Goal: Transaction & Acquisition: Purchase product/service

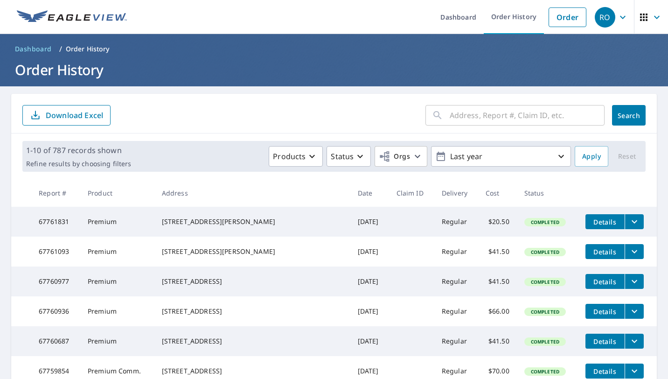
click at [479, 113] on input "text" at bounding box center [527, 115] width 155 height 26
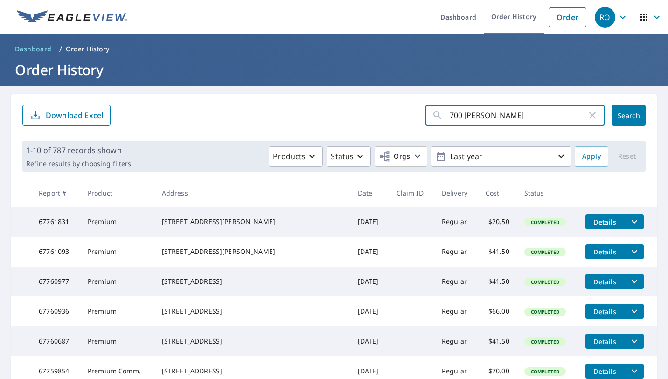
type input "700 [GEOGRAPHIC_DATA]"
click button "Search" at bounding box center [629, 115] width 34 height 21
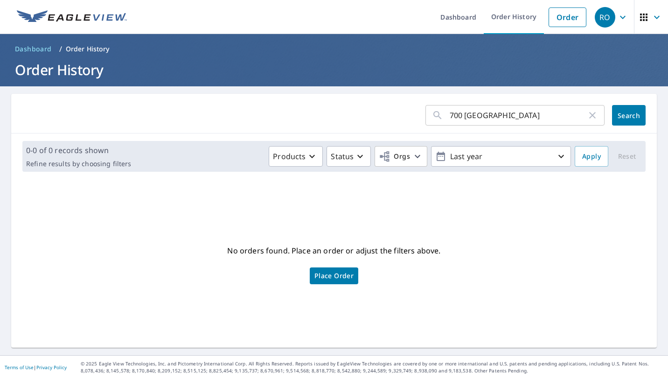
click at [502, 117] on input "700 [GEOGRAPHIC_DATA]" at bounding box center [518, 115] width 137 height 26
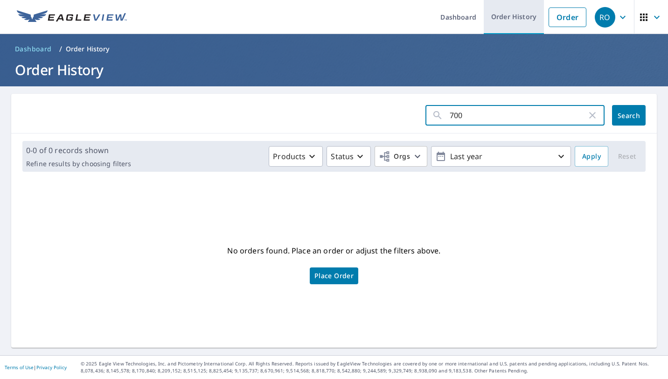
type input "700"
click at [508, 23] on link "Order History" at bounding box center [514, 17] width 60 height 34
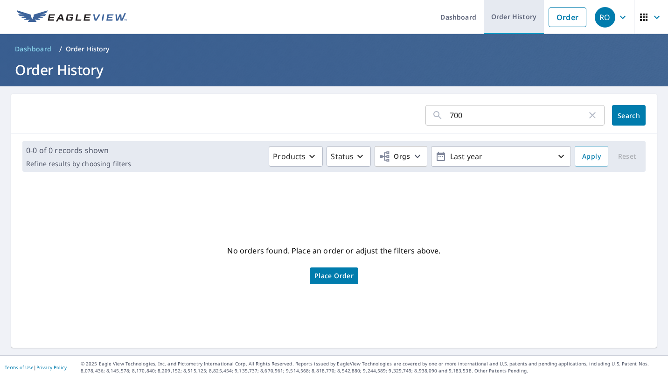
click at [508, 15] on link "Order History" at bounding box center [514, 17] width 60 height 34
click at [589, 115] on icon "button" at bounding box center [592, 115] width 7 height 7
click at [494, 16] on link "Order History" at bounding box center [514, 17] width 60 height 34
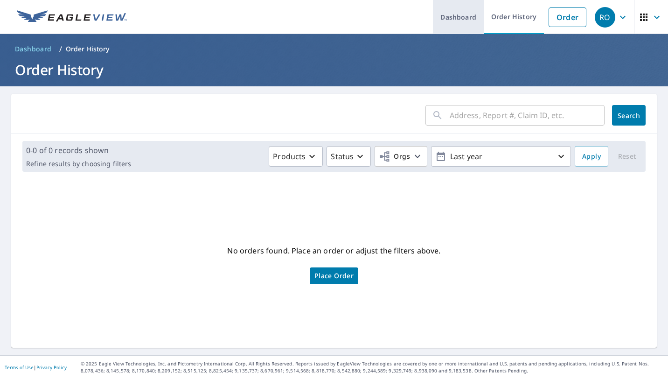
click at [445, 23] on link "Dashboard" at bounding box center [458, 17] width 51 height 34
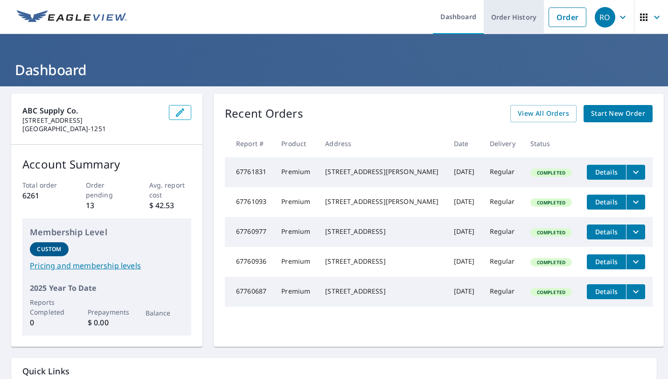
click at [514, 14] on link "Order History" at bounding box center [514, 17] width 60 height 34
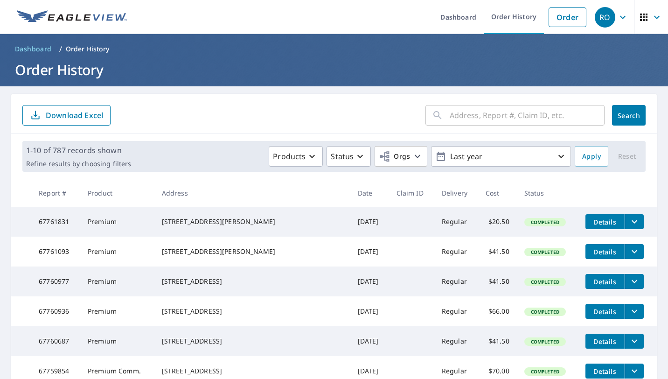
click at [464, 121] on input "text" at bounding box center [527, 115] width 155 height 26
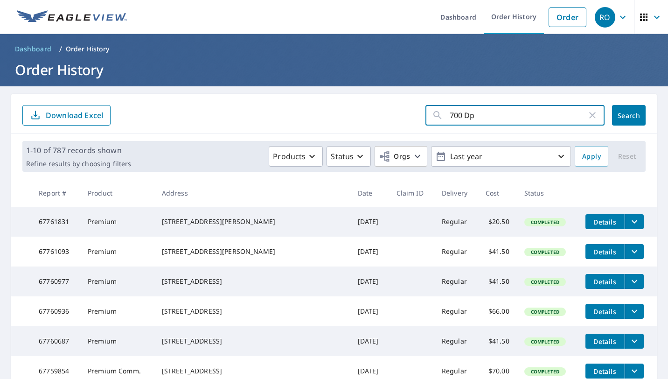
type input "700 Dpr"
click button "Search" at bounding box center [629, 115] width 34 height 21
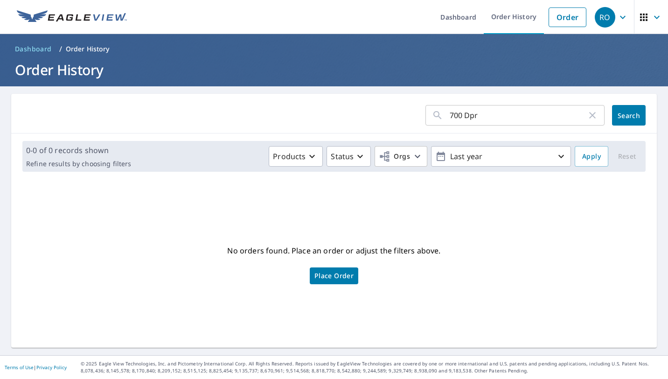
click at [587, 112] on icon "button" at bounding box center [592, 115] width 11 height 11
click at [557, 18] on link "Order" at bounding box center [568, 17] width 38 height 20
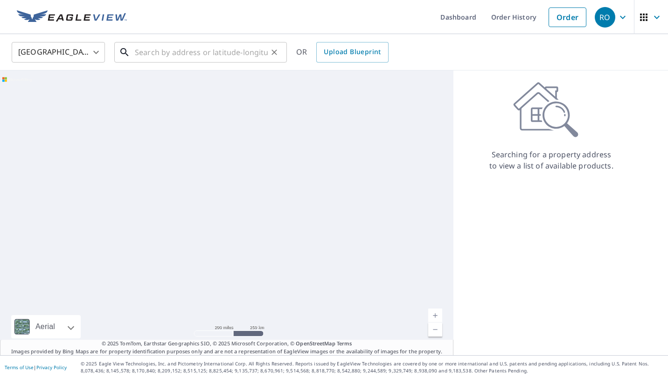
click at [202, 52] on input "text" at bounding box center [201, 52] width 133 height 26
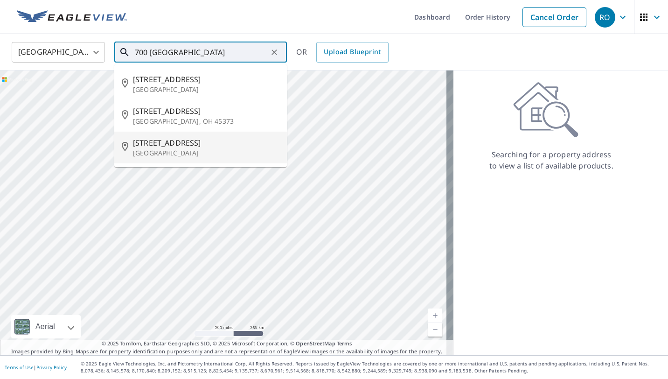
click at [153, 154] on p "[GEOGRAPHIC_DATA]" at bounding box center [206, 152] width 147 height 9
type input "[STREET_ADDRESS]"
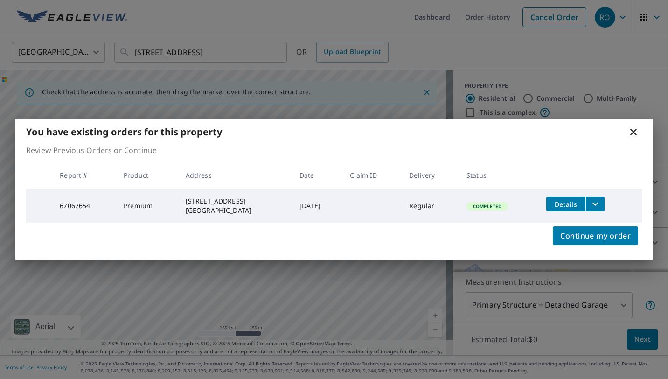
click at [599, 203] on icon "filesDropdownBtn-67062654" at bounding box center [595, 203] width 11 height 11
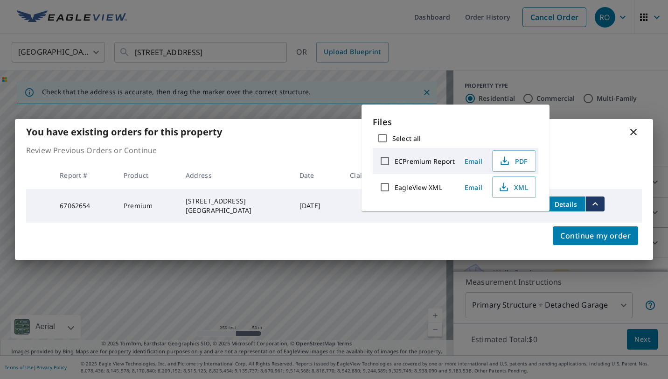
click at [386, 163] on input "ECPremium Report" at bounding box center [385, 161] width 20 height 20
checkbox input "true"
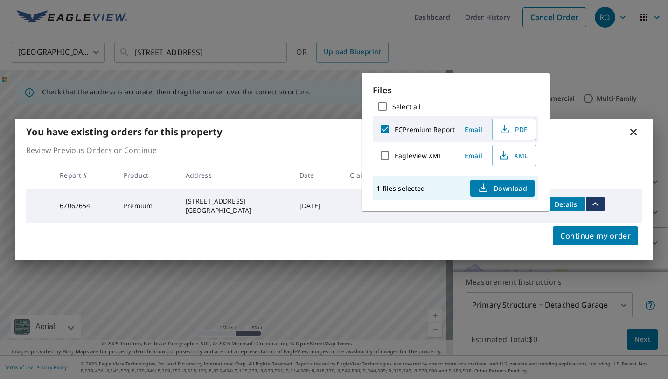
click at [471, 127] on span "Email" at bounding box center [473, 129] width 22 height 9
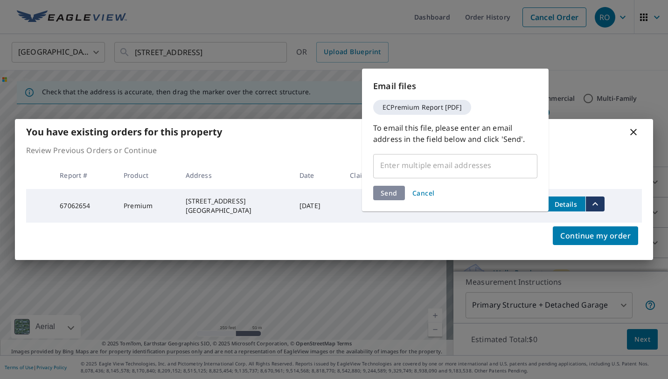
click at [437, 165] on input "text" at bounding box center [448, 165] width 142 height 18
click at [426, 191] on span "Cancel" at bounding box center [423, 193] width 22 height 9
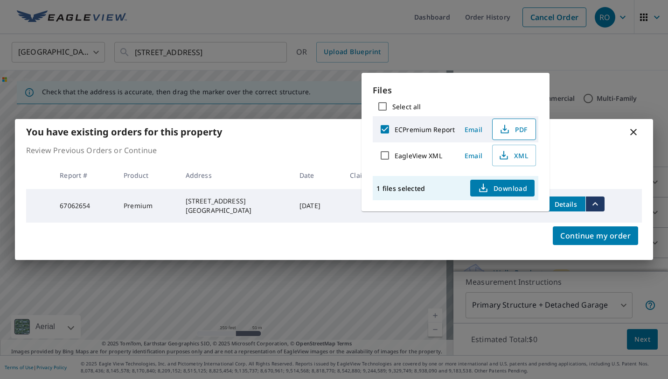
click at [515, 129] on span "PDF" at bounding box center [513, 129] width 30 height 11
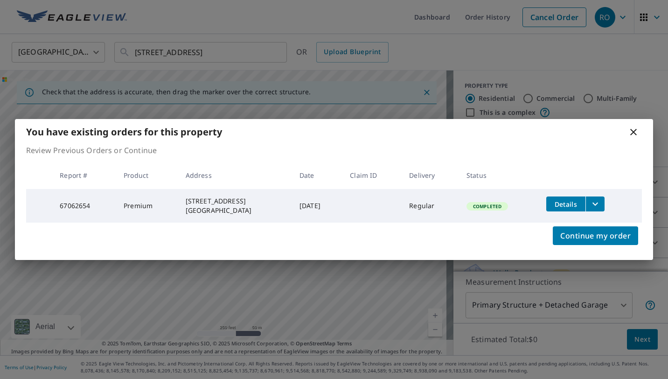
click at [634, 134] on icon at bounding box center [633, 131] width 11 height 11
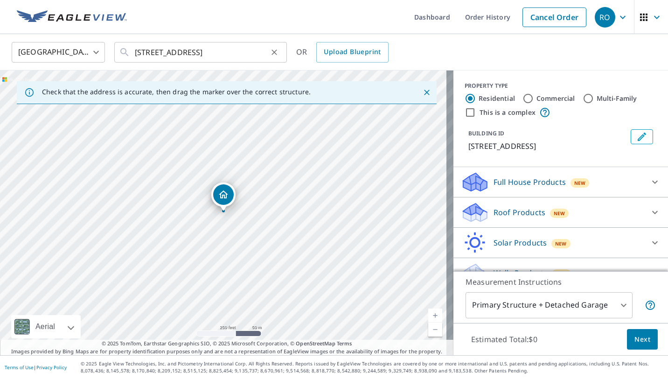
click at [271, 53] on icon "Clear" at bounding box center [274, 52] width 9 height 9
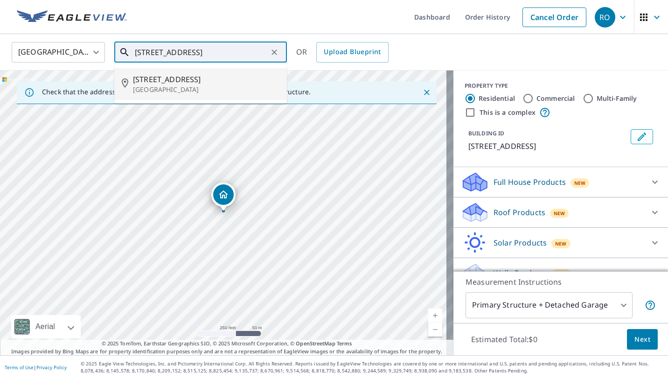
click at [171, 85] on p "[GEOGRAPHIC_DATA]" at bounding box center [206, 89] width 147 height 9
type input "[STREET_ADDRESS]"
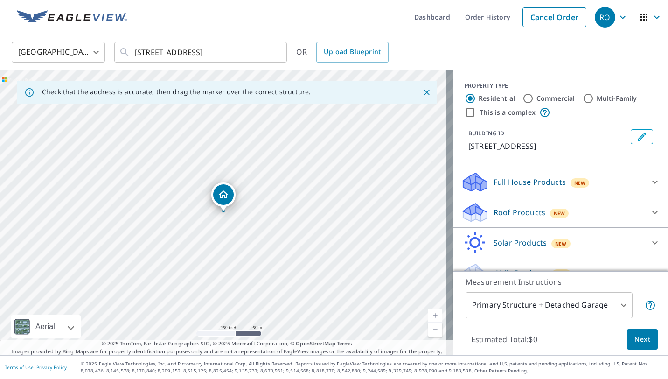
click at [650, 209] on icon at bounding box center [655, 212] width 11 height 11
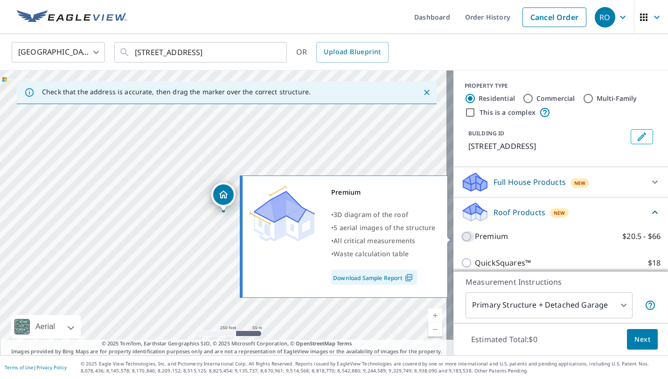
click at [464, 237] on input "Premium $20.5 - $66" at bounding box center [468, 236] width 14 height 11
checkbox input "true"
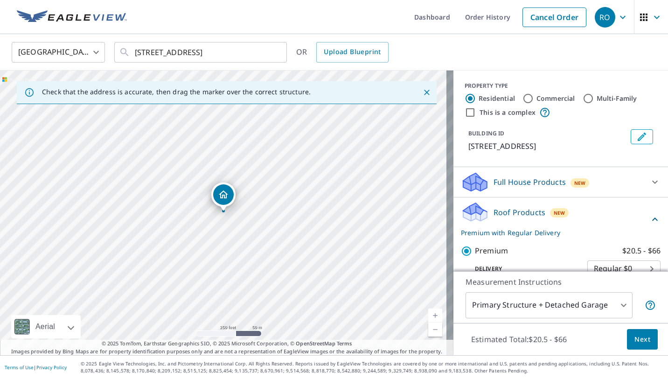
click at [635, 340] on span "Next" at bounding box center [643, 340] width 16 height 12
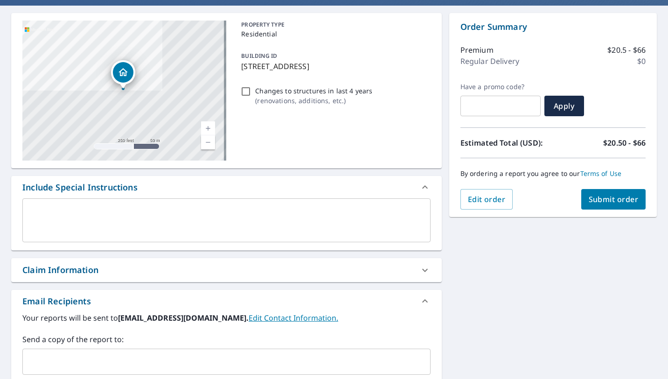
scroll to position [85, 0]
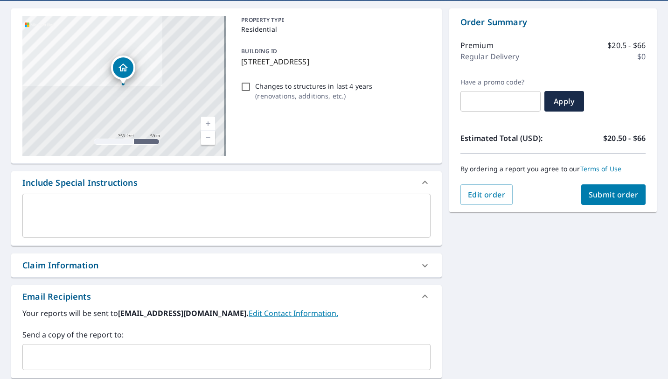
click at [131, 356] on input "text" at bounding box center [220, 357] width 386 height 18
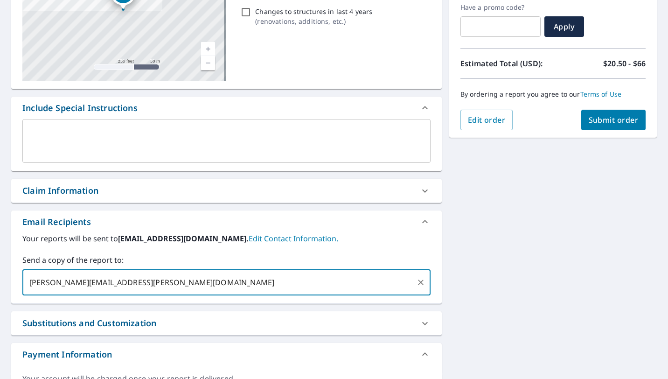
scroll to position [157, 0]
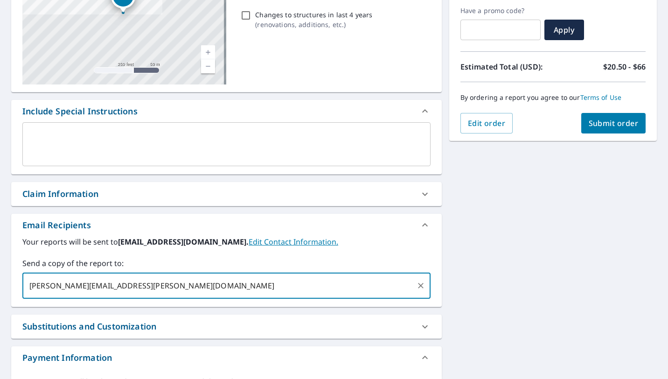
type input "[PERSON_NAME][EMAIL_ADDRESS][PERSON_NAME][DOMAIN_NAME]"
click at [608, 123] on span "Submit order" at bounding box center [614, 123] width 50 height 10
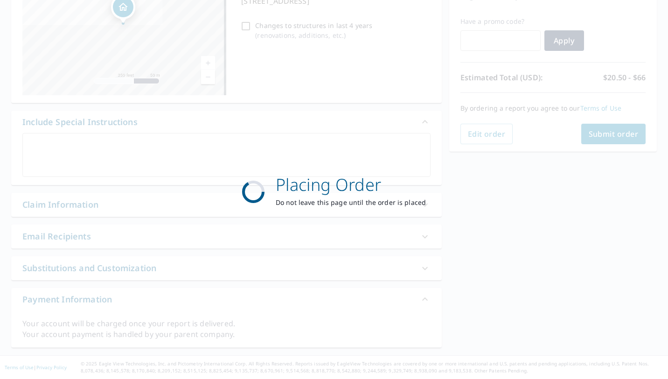
scroll to position [146, 0]
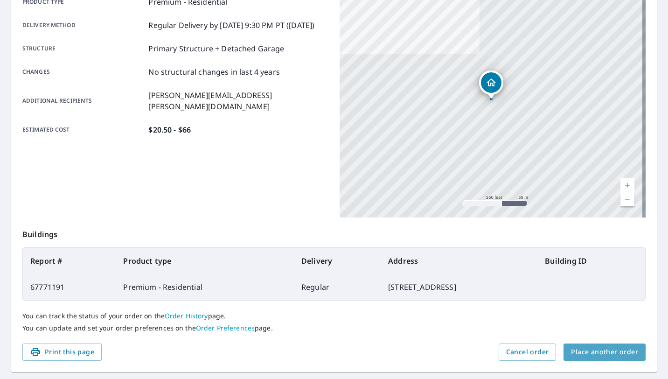
click at [602, 352] on span "Place another order" at bounding box center [604, 352] width 67 height 12
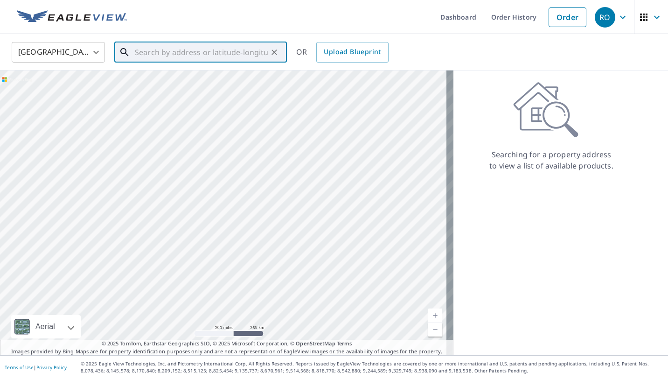
click at [219, 53] on input "text" at bounding box center [201, 52] width 133 height 26
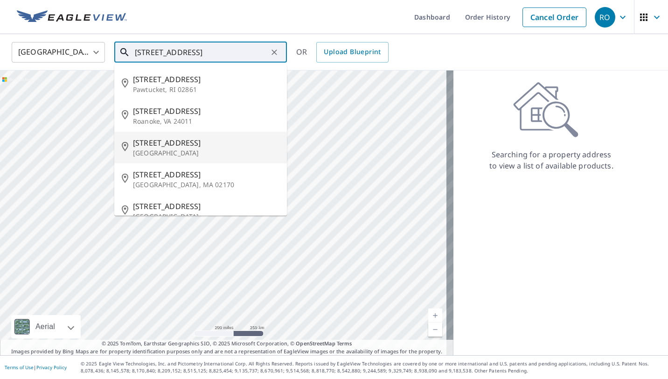
click at [169, 150] on p "[GEOGRAPHIC_DATA]" at bounding box center [206, 152] width 147 height 9
type input "[STREET_ADDRESS]"
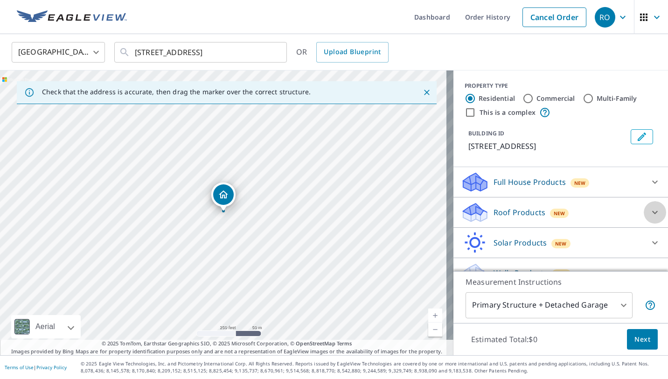
click at [652, 214] on icon at bounding box center [655, 212] width 6 height 3
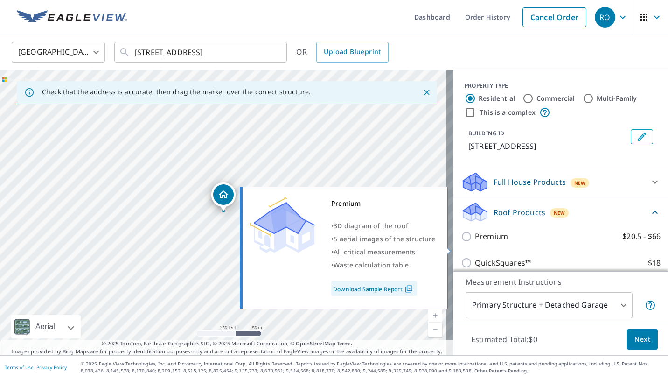
click at [461, 242] on input "Premium $20.5 - $66" at bounding box center [468, 236] width 14 height 11
checkbox input "true"
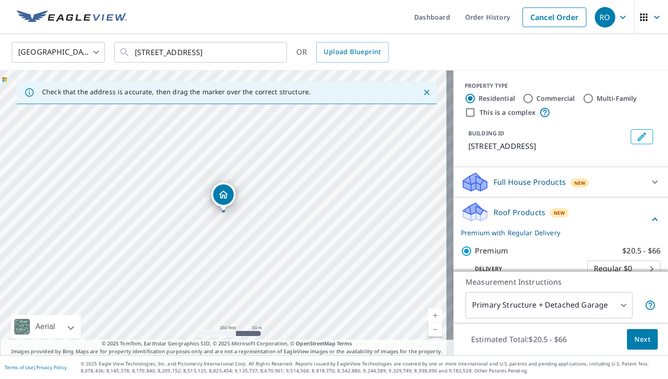
click at [635, 339] on span "Next" at bounding box center [643, 340] width 16 height 12
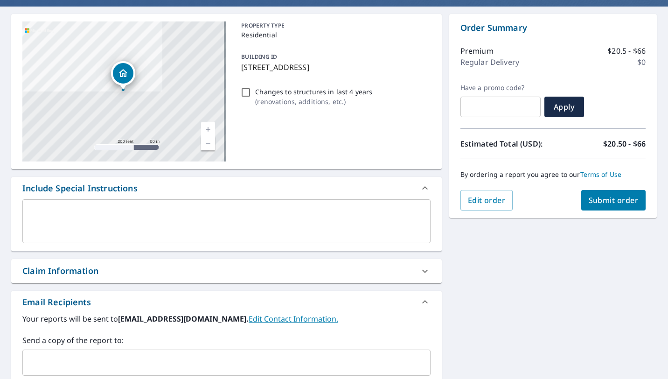
scroll to position [83, 0]
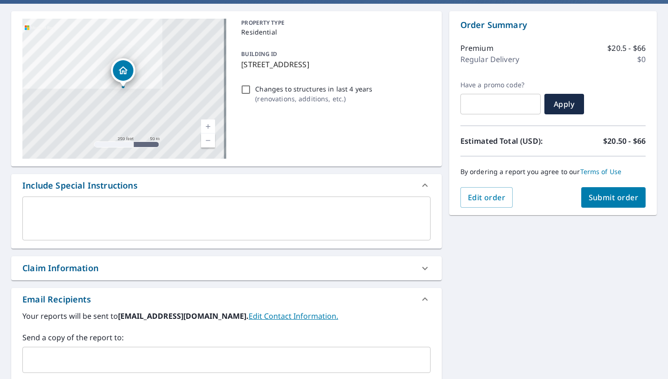
click at [111, 358] on input "text" at bounding box center [220, 360] width 386 height 18
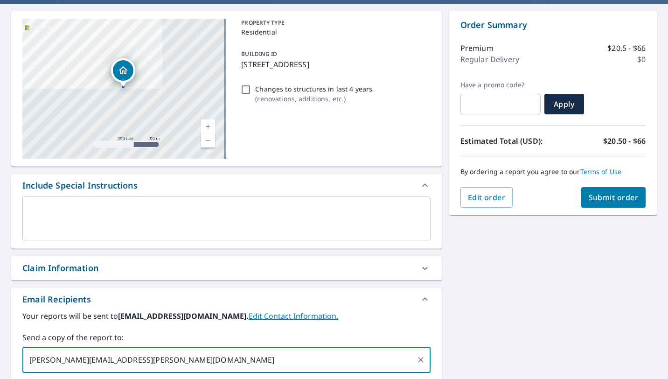
type input "[PERSON_NAME][EMAIL_ADDRESS][PERSON_NAME][DOMAIN_NAME]"
click at [608, 199] on span "Submit order" at bounding box center [614, 197] width 50 height 10
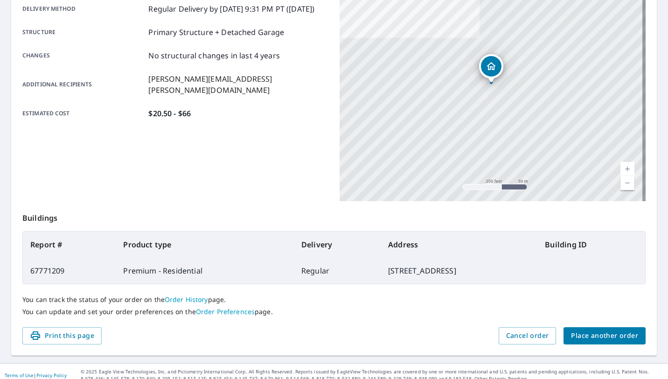
scroll to position [170, 0]
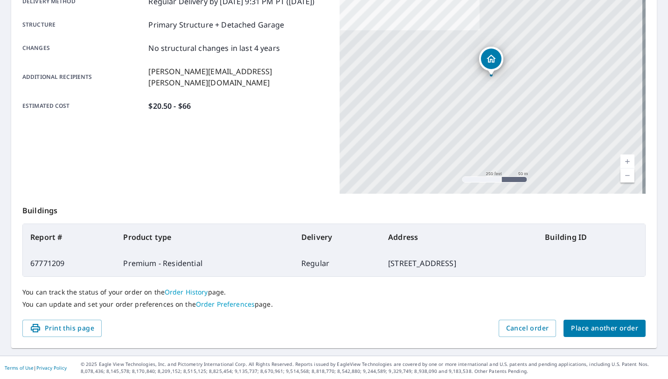
click at [594, 334] on button "Place another order" at bounding box center [605, 328] width 82 height 17
